Goal: Task Accomplishment & Management: Complete application form

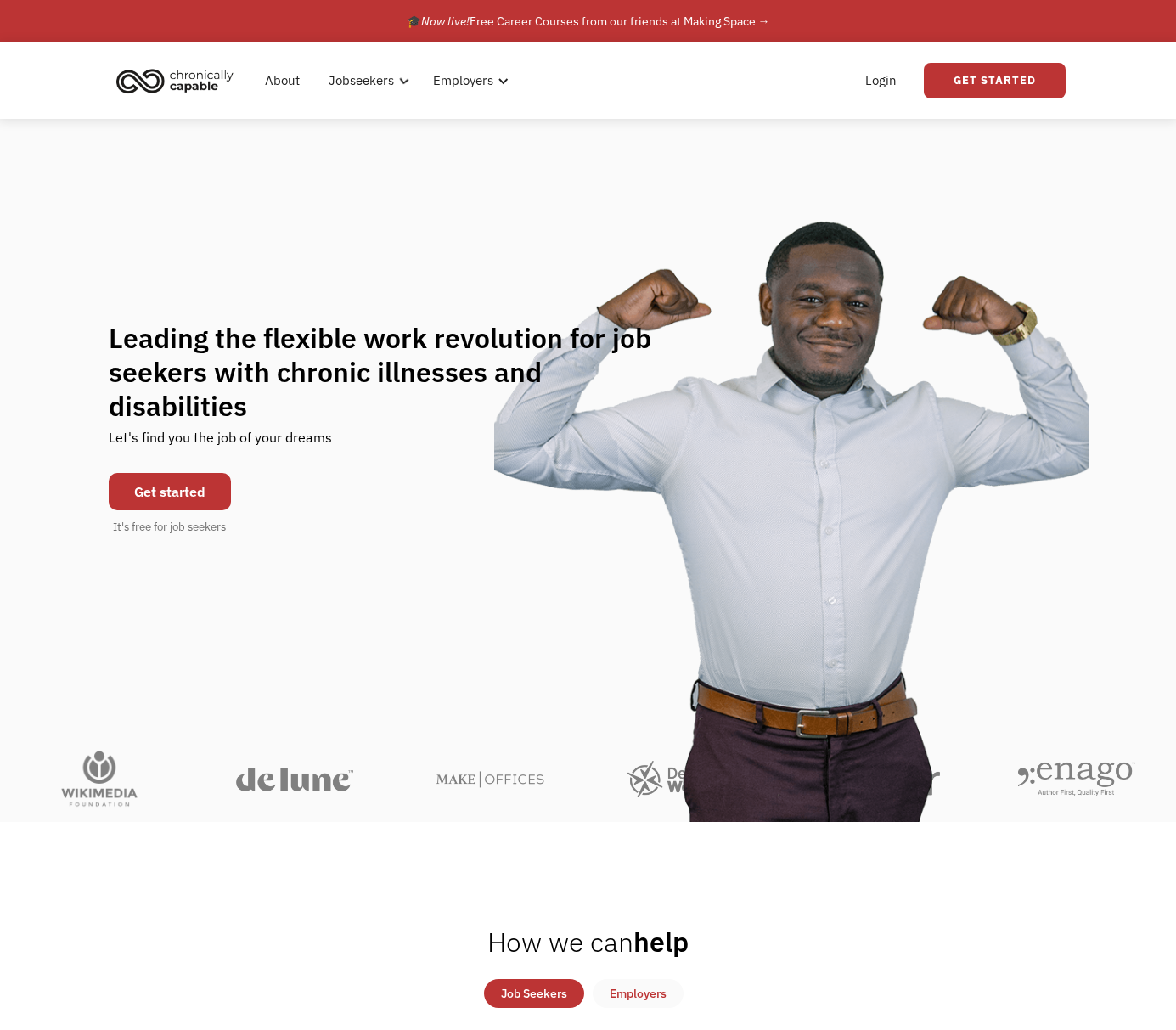
click at [181, 480] on link "Get started" at bounding box center [169, 491] width 122 height 37
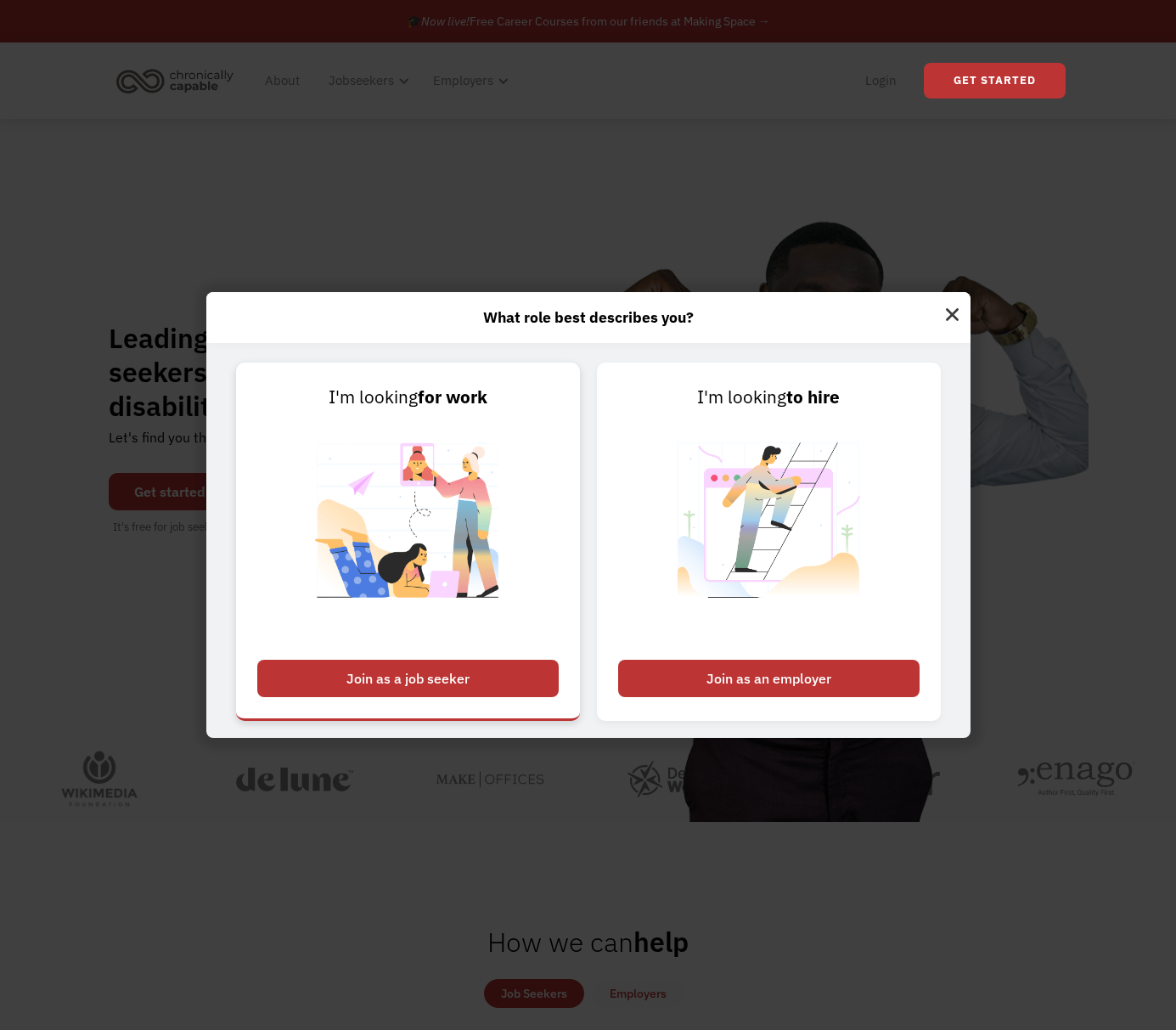
click at [425, 679] on div "Join as a job seeker" at bounding box center [408, 678] width 301 height 37
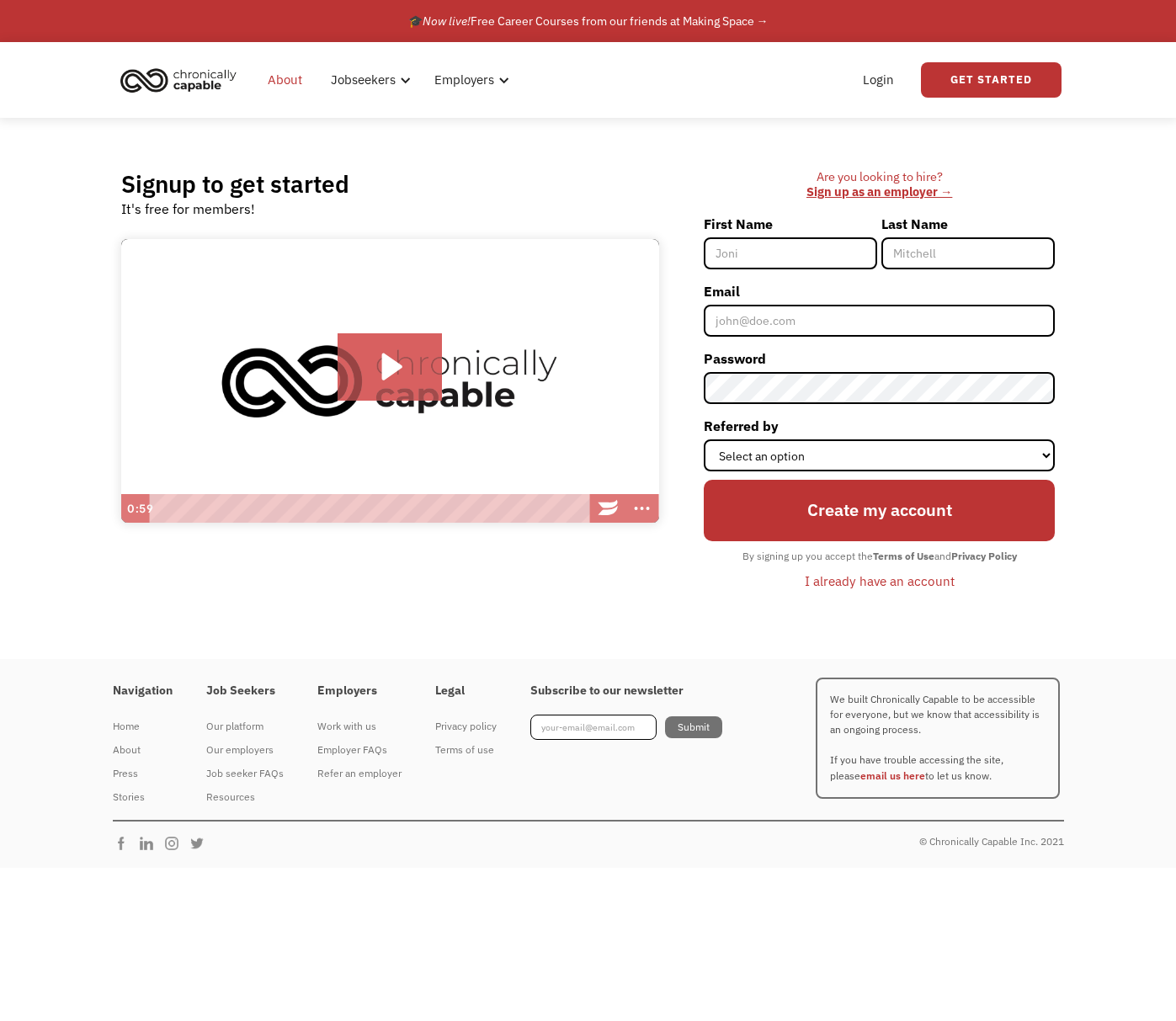
click at [289, 75] on link "About" at bounding box center [284, 80] width 54 height 53
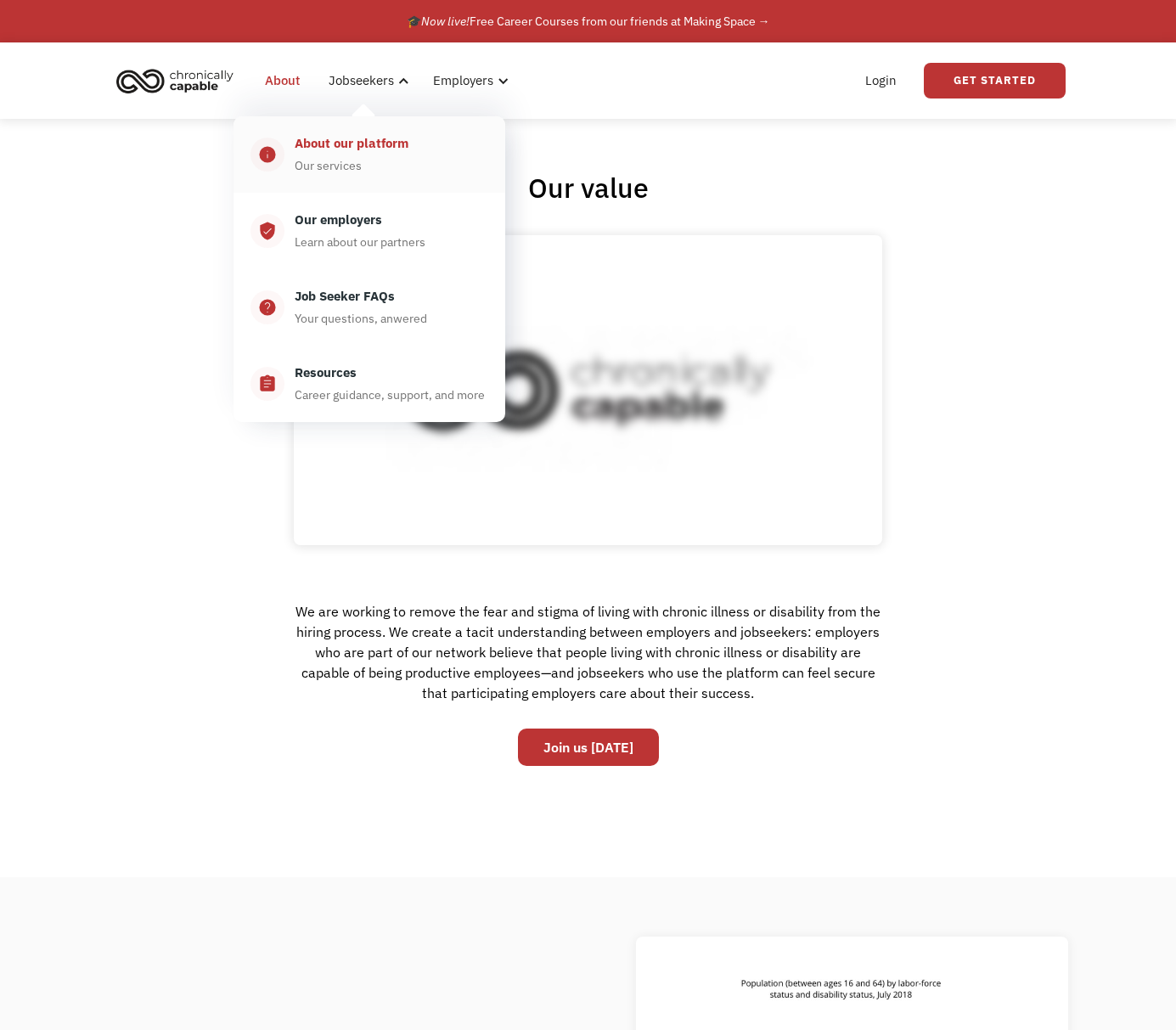
click at [355, 156] on div "About our platform Our services" at bounding box center [385, 154] width 204 height 43
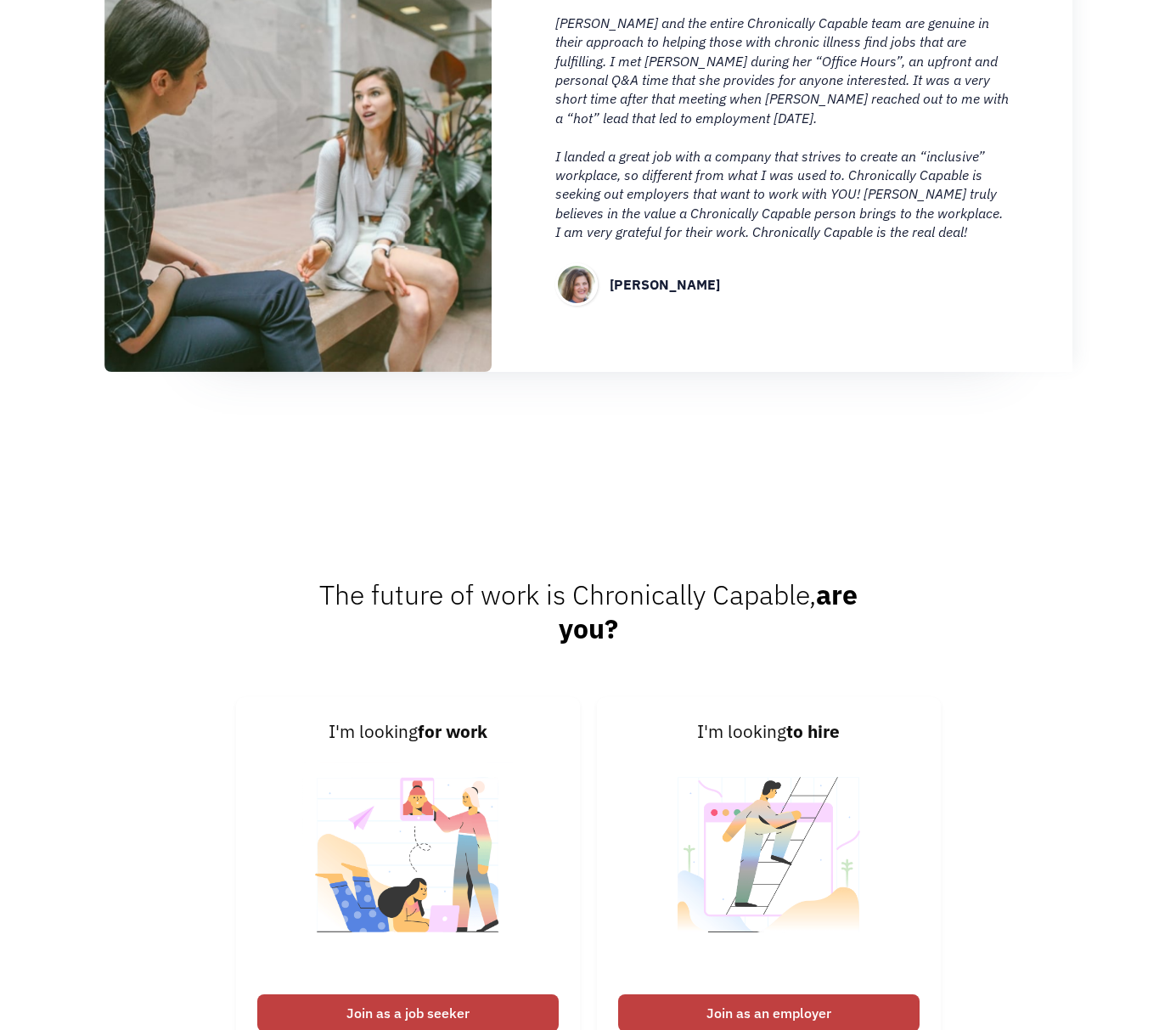
scroll to position [2245, 0]
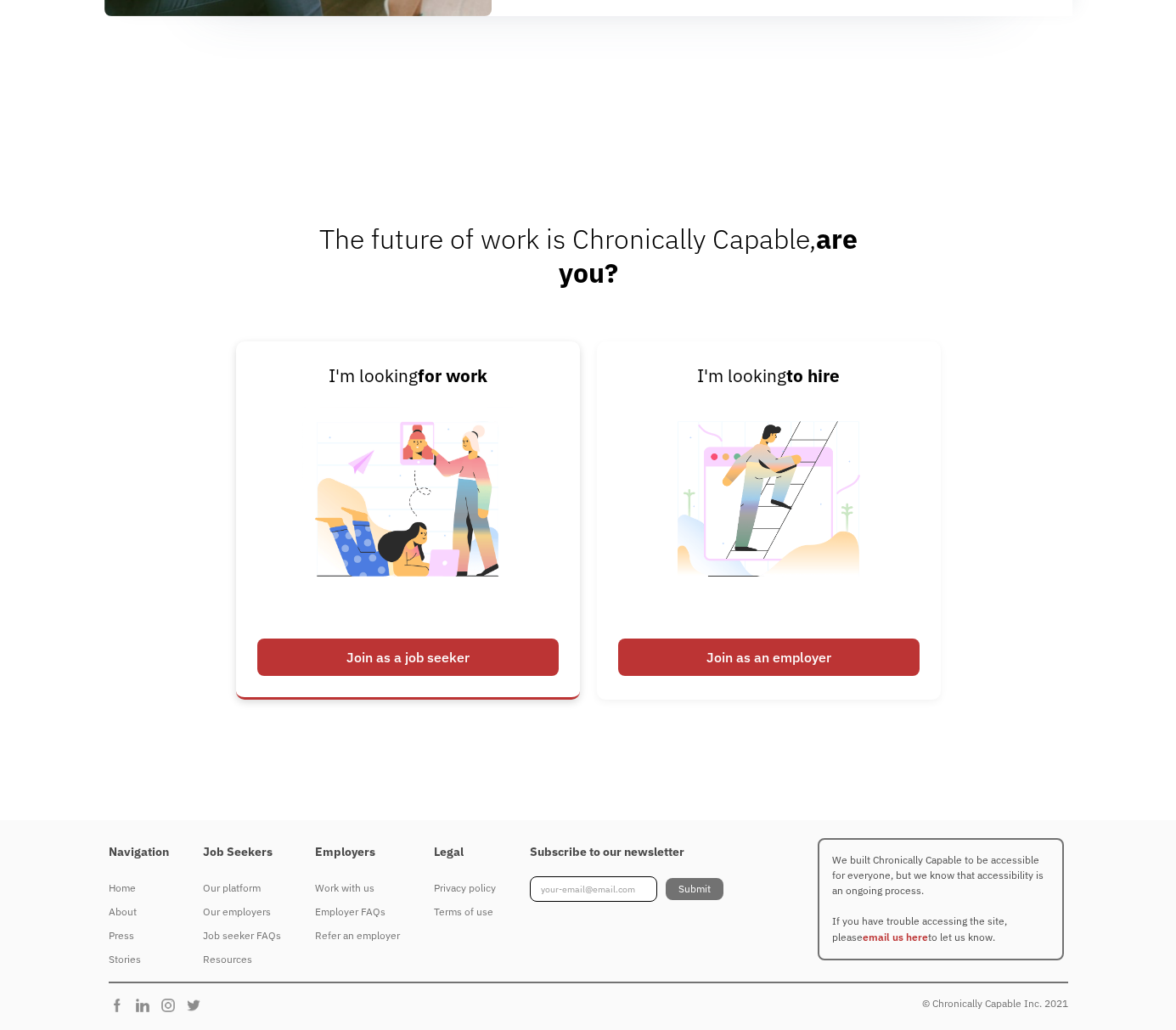
click at [427, 654] on div "Join as a job seeker" at bounding box center [408, 656] width 301 height 37
click at [347, 663] on div "Join as a job seeker" at bounding box center [408, 656] width 301 height 37
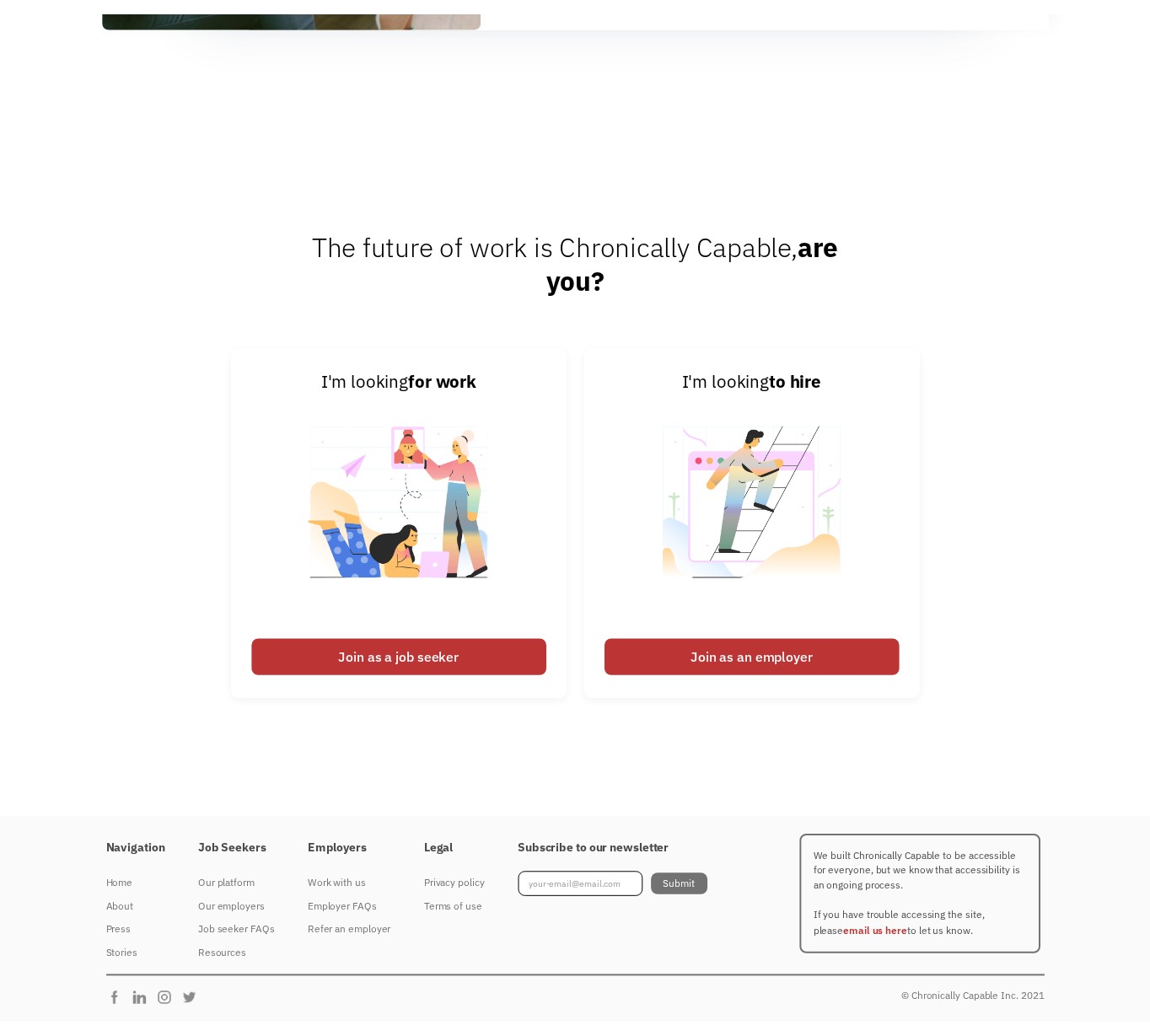
scroll to position [2227, 0]
